Goal: Task Accomplishment & Management: Manage account settings

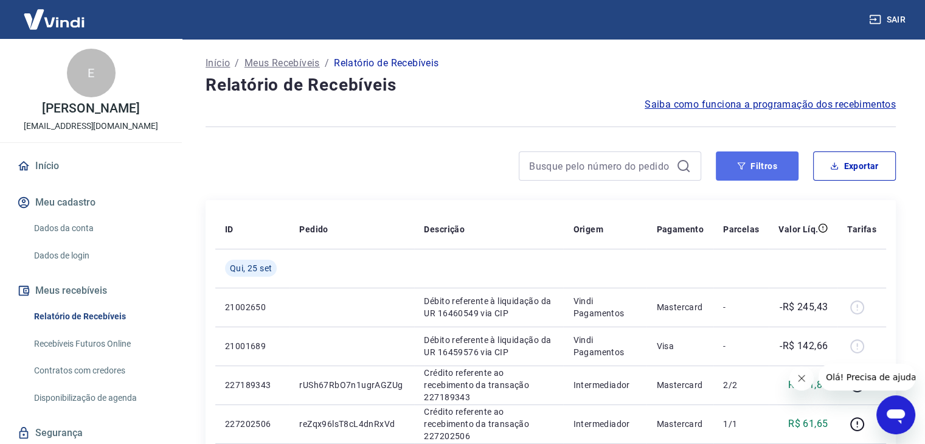
click at [773, 173] on button "Filtros" at bounding box center [757, 165] width 83 height 29
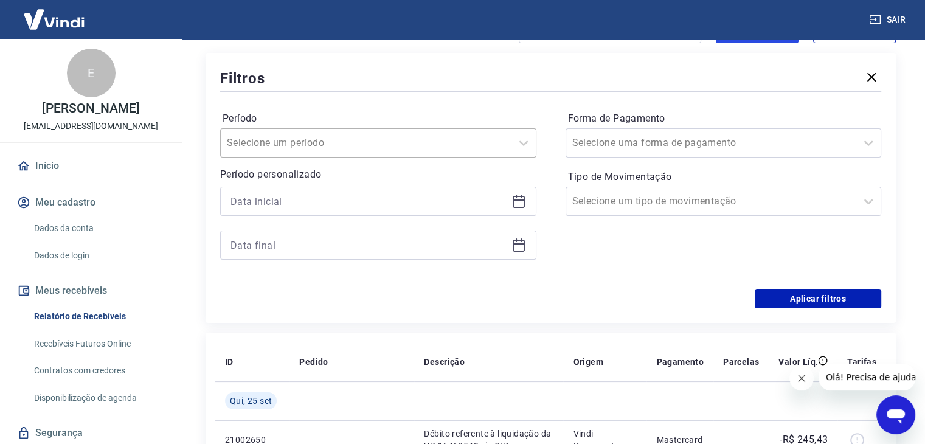
scroll to position [182, 0]
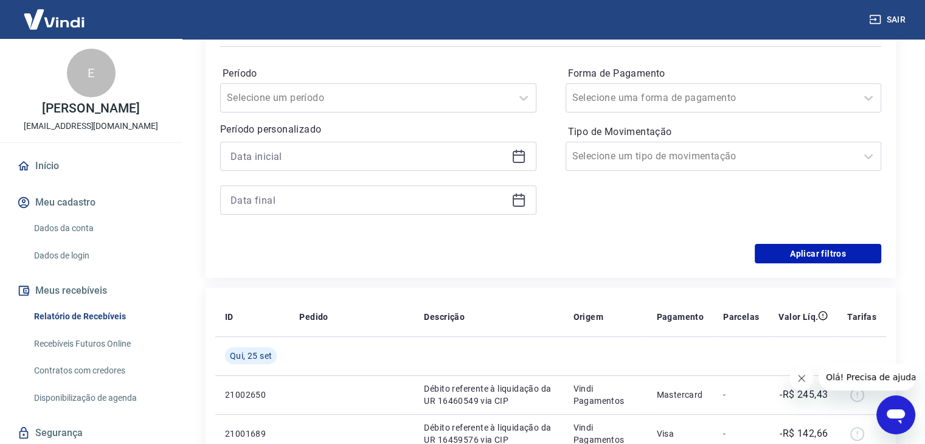
click at [521, 151] on icon at bounding box center [521, 152] width 1 height 4
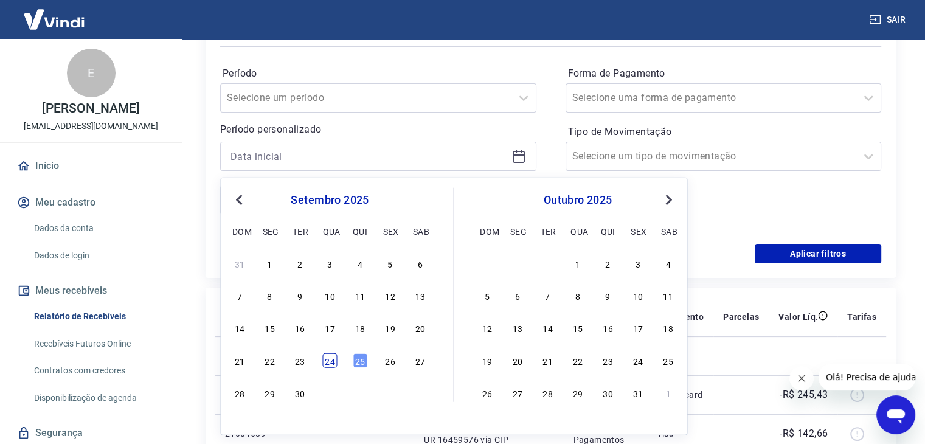
click at [328, 358] on div "24" at bounding box center [329, 360] width 15 height 15
type input "[DATE]"
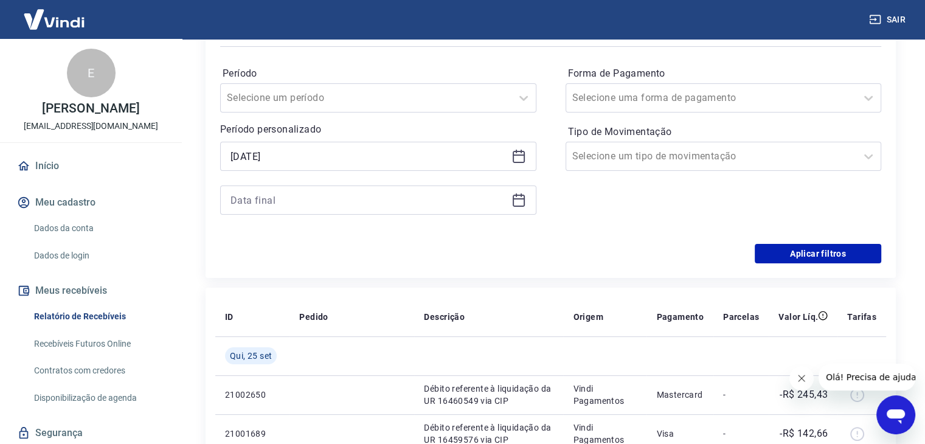
click at [522, 200] on icon at bounding box center [518, 200] width 15 height 15
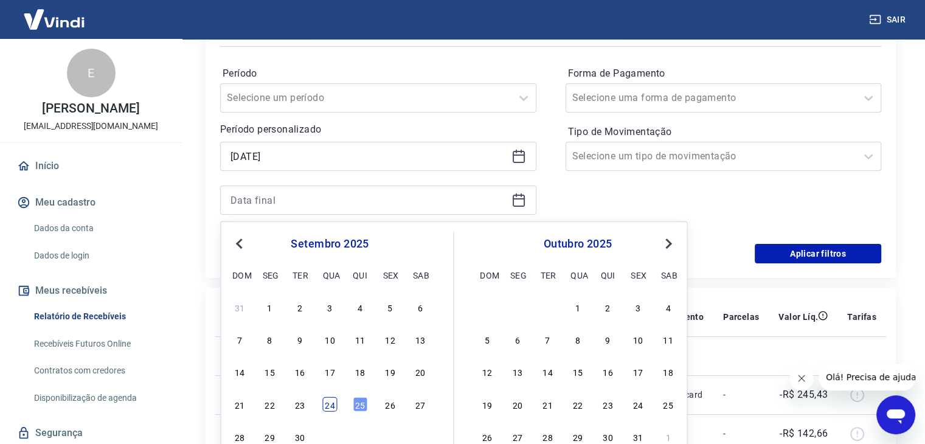
click at [336, 400] on div "24" at bounding box center [329, 403] width 15 height 15
type input "[DATE]"
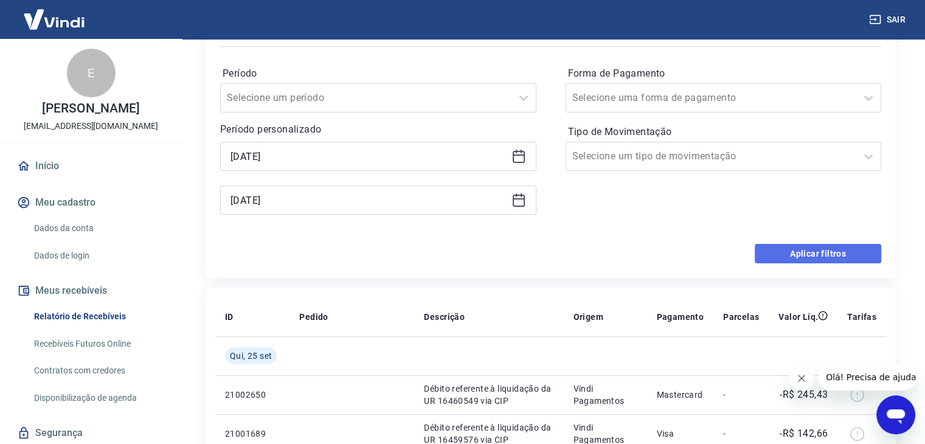
click at [778, 255] on button "Aplicar filtros" at bounding box center [818, 253] width 126 height 19
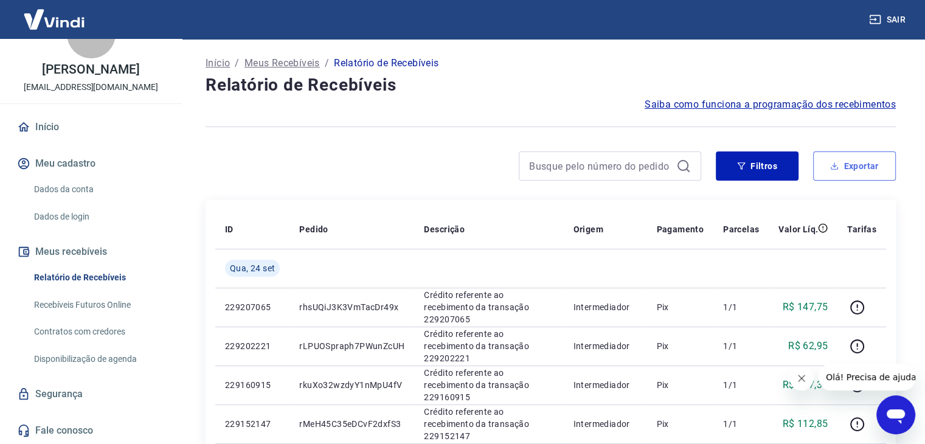
click at [868, 157] on button "Exportar" at bounding box center [854, 165] width 83 height 29
type input "[DATE]"
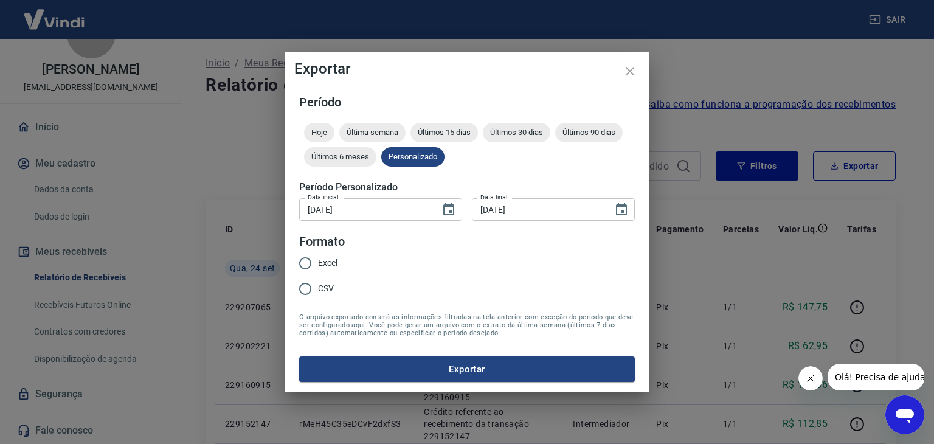
click at [315, 253] on input "Excel" at bounding box center [305, 264] width 26 height 26
radio input "true"
click at [416, 358] on button "Exportar" at bounding box center [467, 369] width 336 height 26
